Goal: Task Accomplishment & Management: Use online tool/utility

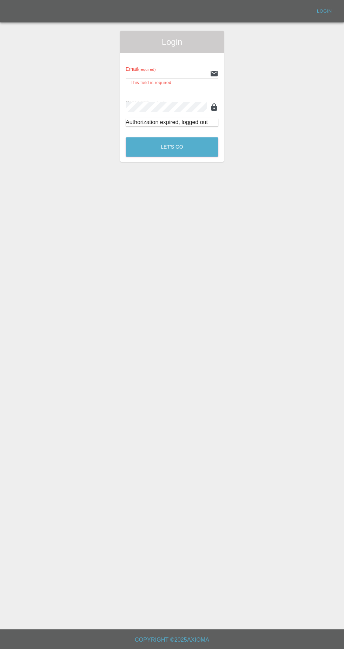
type input "[EMAIL_ADDRESS][DOMAIN_NAME]"
click at [126, 137] on button "Let's Go" at bounding box center [172, 146] width 93 height 19
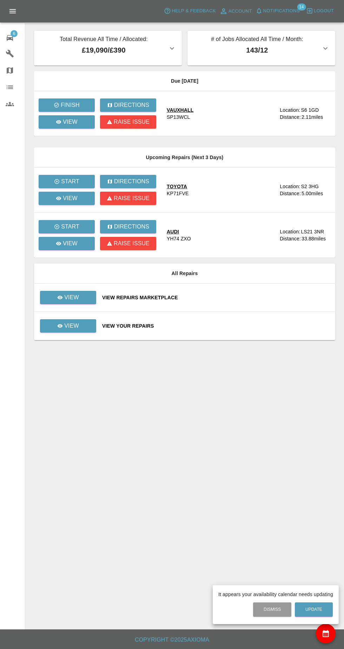
click at [62, 107] on div at bounding box center [172, 324] width 344 height 649
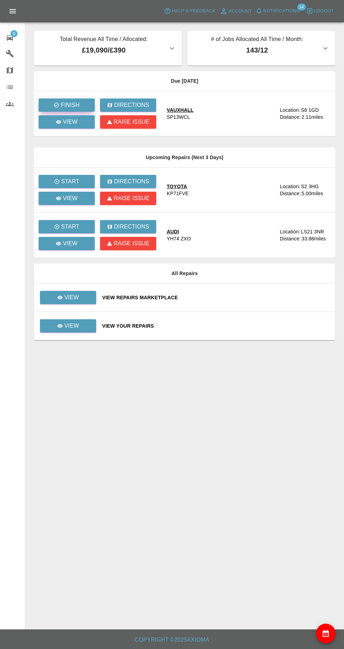
click at [58, 104] on icon "button" at bounding box center [56, 105] width 5 height 5
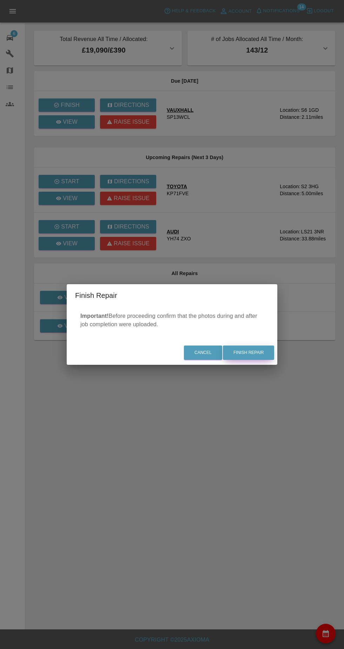
click at [266, 356] on button "Finish Repair" at bounding box center [248, 353] width 51 height 14
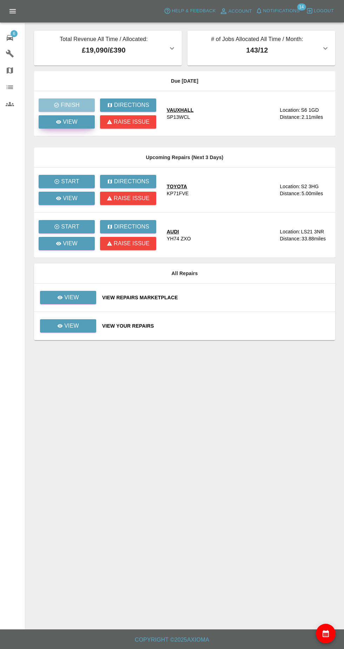
click at [57, 122] on icon at bounding box center [58, 122] width 5 height 4
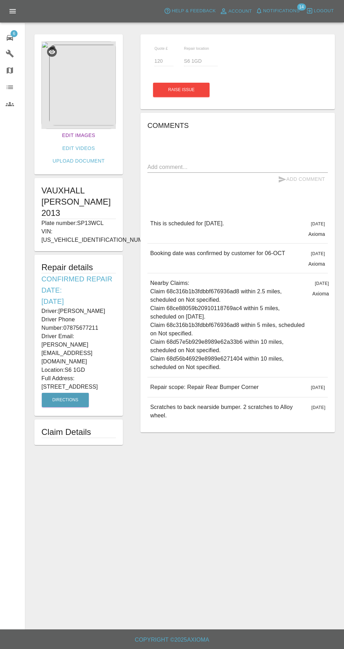
click at [59, 135] on link "Edit Images" at bounding box center [78, 135] width 39 height 13
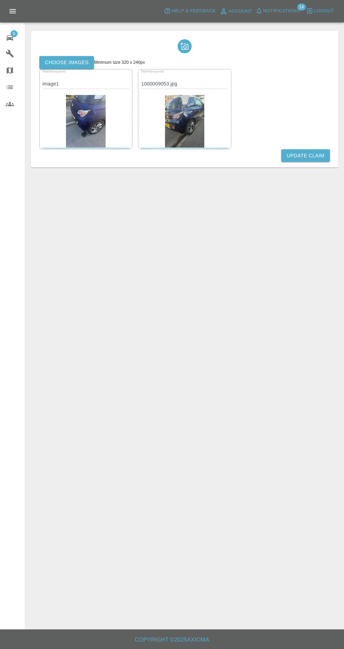
click at [167, 124] on img at bounding box center [185, 121] width 40 height 53
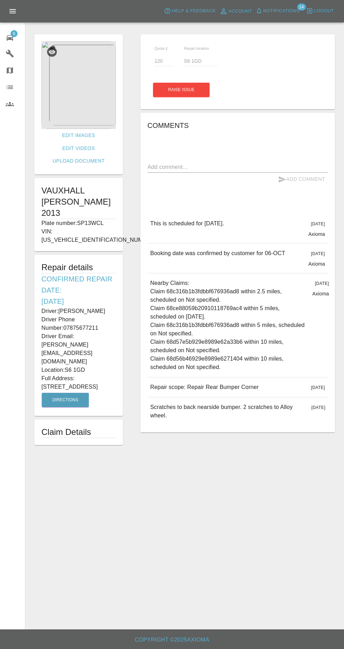
click at [13, 38] on icon at bounding box center [10, 38] width 6 height 6
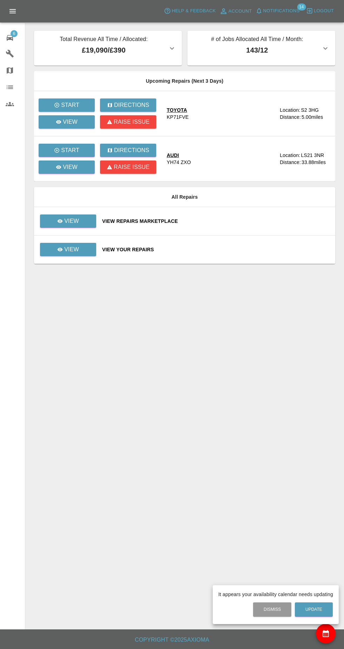
click at [64, 225] on div at bounding box center [172, 324] width 344 height 649
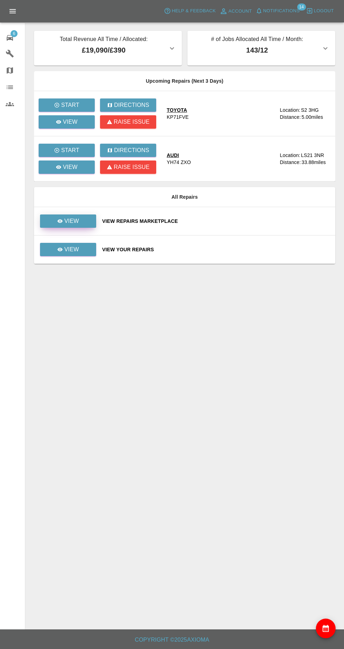
click at [68, 222] on p "View" at bounding box center [71, 221] width 15 height 8
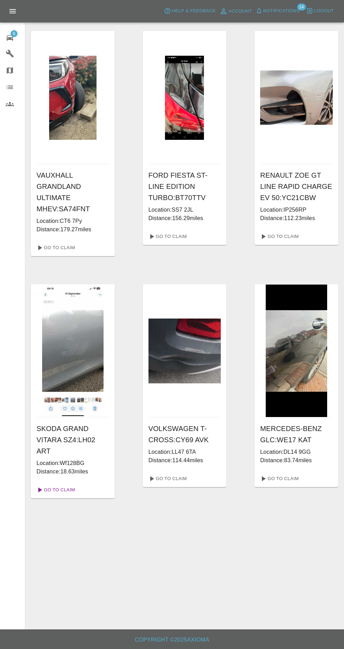
click at [55, 490] on link "Go To Claim" at bounding box center [55, 490] width 43 height 11
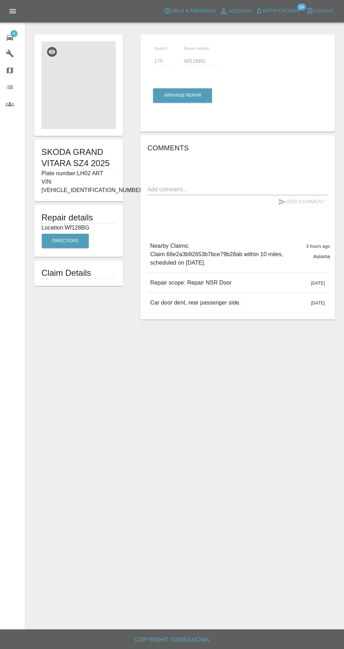
click at [59, 104] on img at bounding box center [78, 85] width 74 height 88
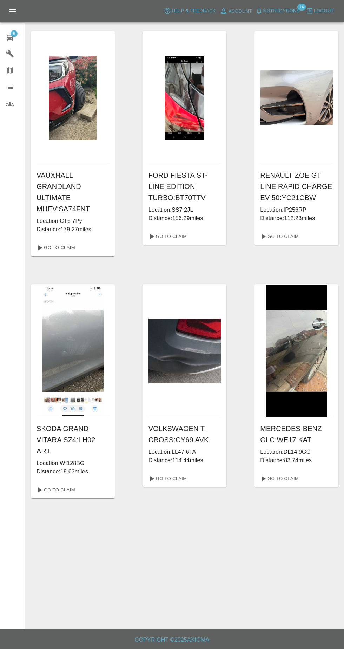
scroll to position [9, 0]
